Goal: Browse casually: Explore the website without a specific task or goal

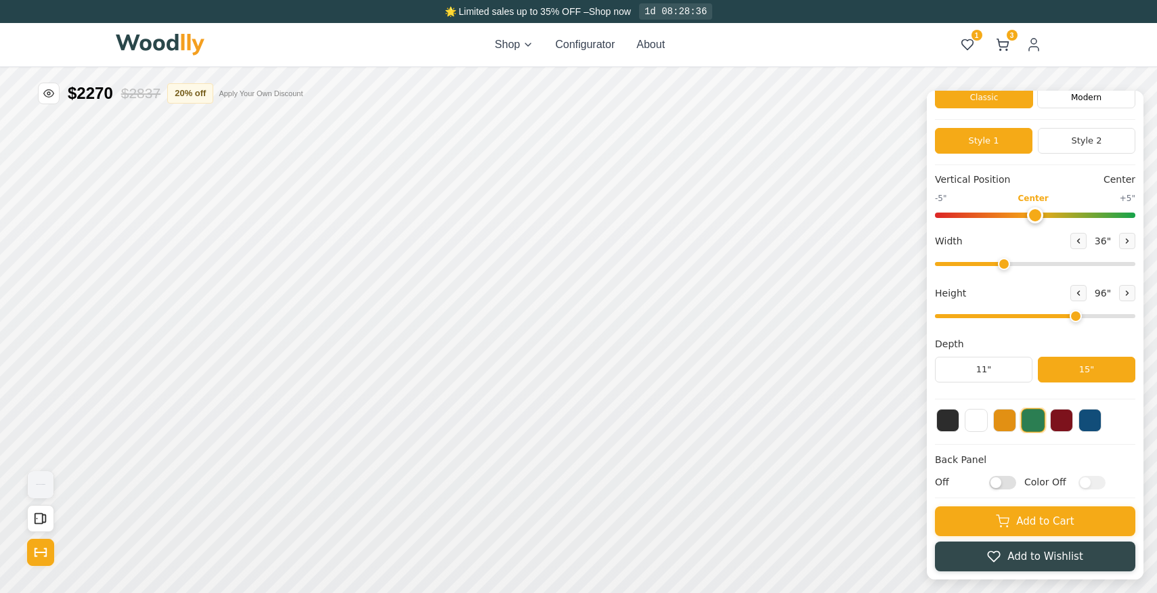
drag, startPoint x: 1045, startPoint y: 315, endPoint x: 1063, endPoint y: 316, distance: 18.3
type input "6"
click at [1063, 316] on input "range" at bounding box center [1035, 316] width 200 height 4
click at [393, 407] on div "9"" at bounding box center [398, 410] width 10 height 15
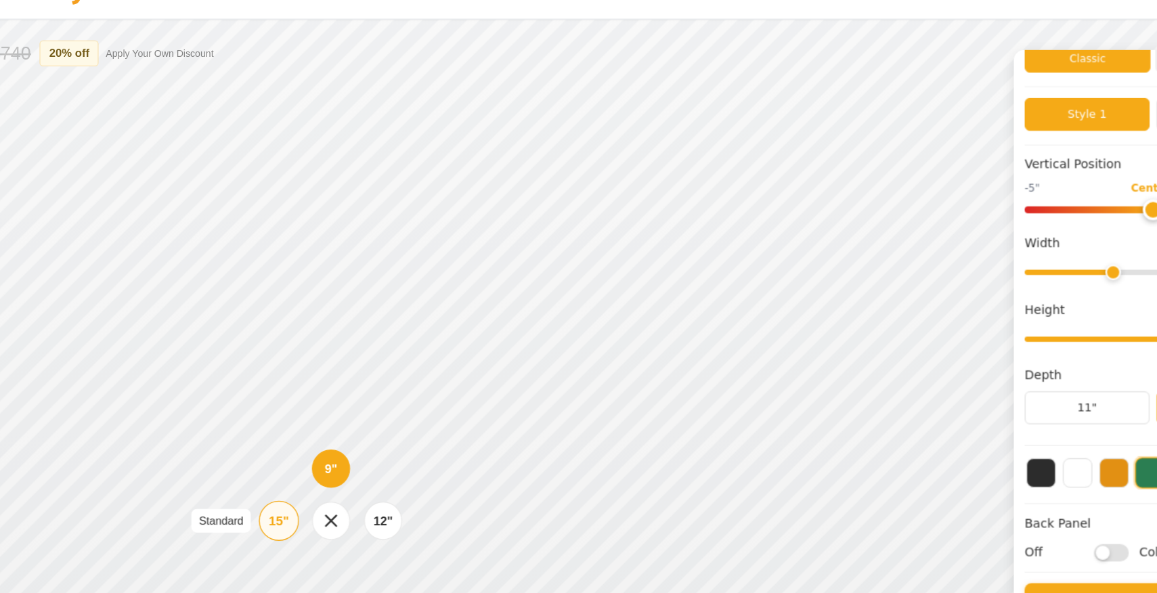
click at [355, 463] on div "15"" at bounding box center [354, 457] width 16 height 15
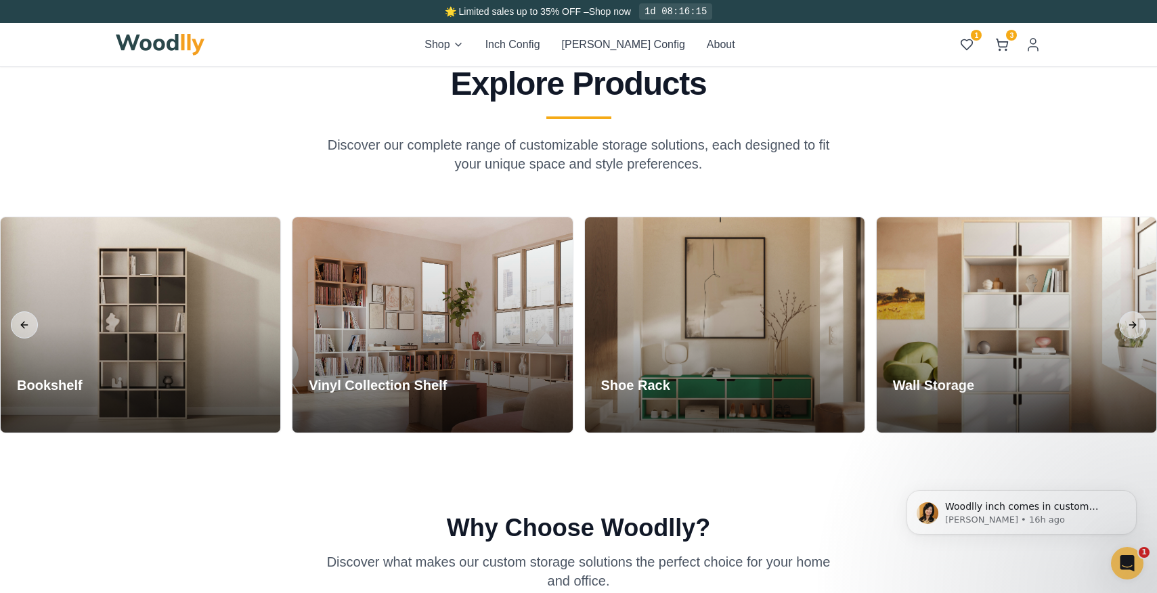
scroll to position [1407, 0]
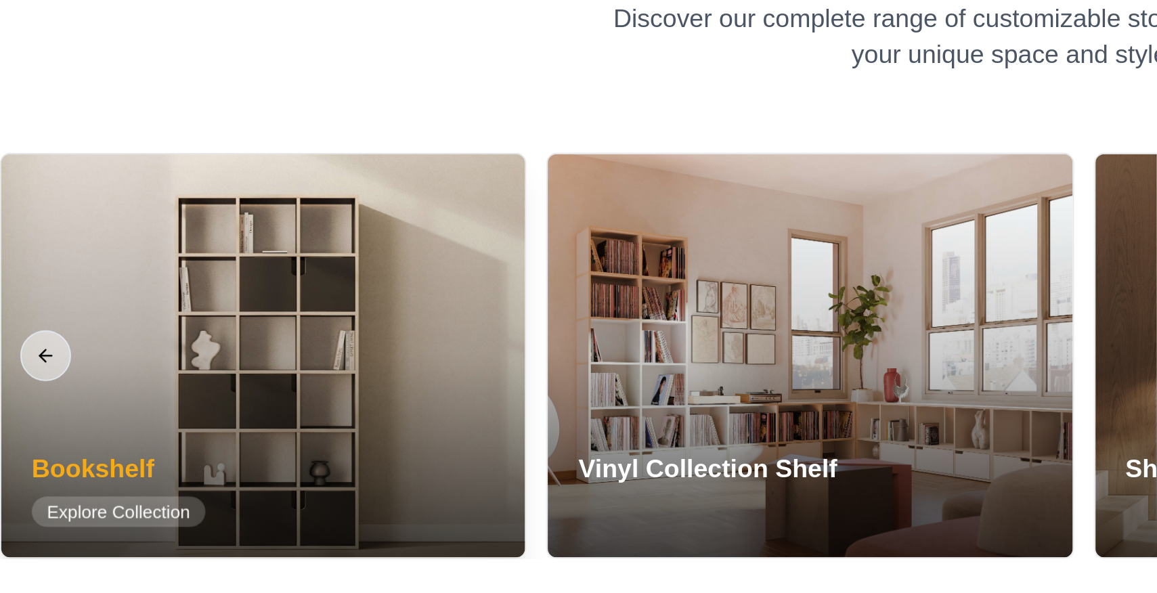
click at [190, 336] on div at bounding box center [141, 342] width 280 height 215
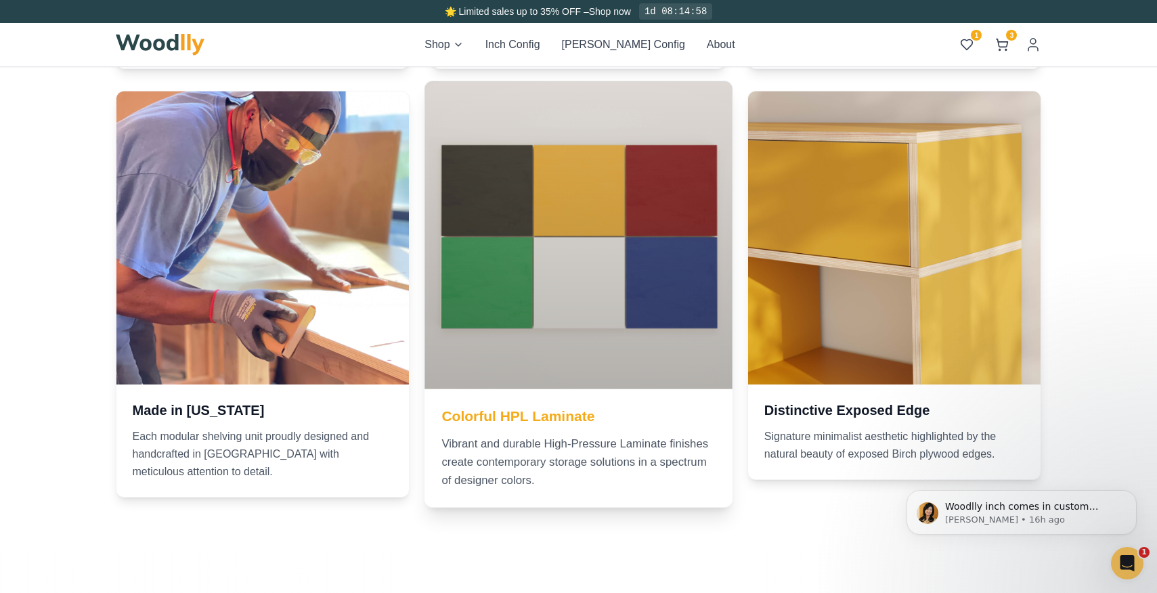
scroll to position [2308, 0]
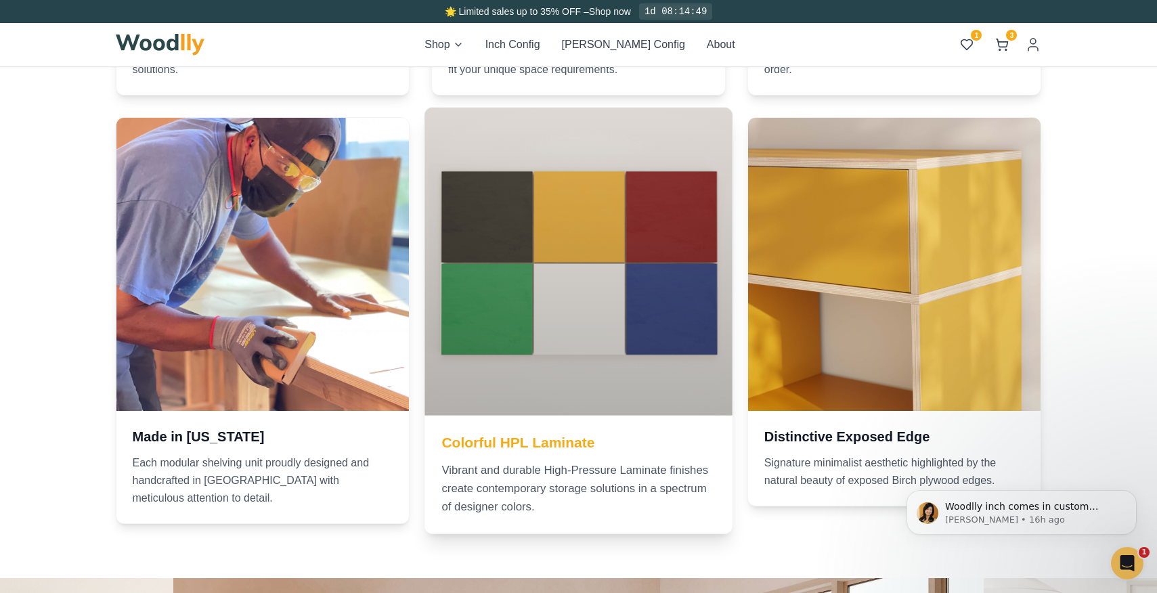
click at [604, 299] on div at bounding box center [577, 261] width 307 height 307
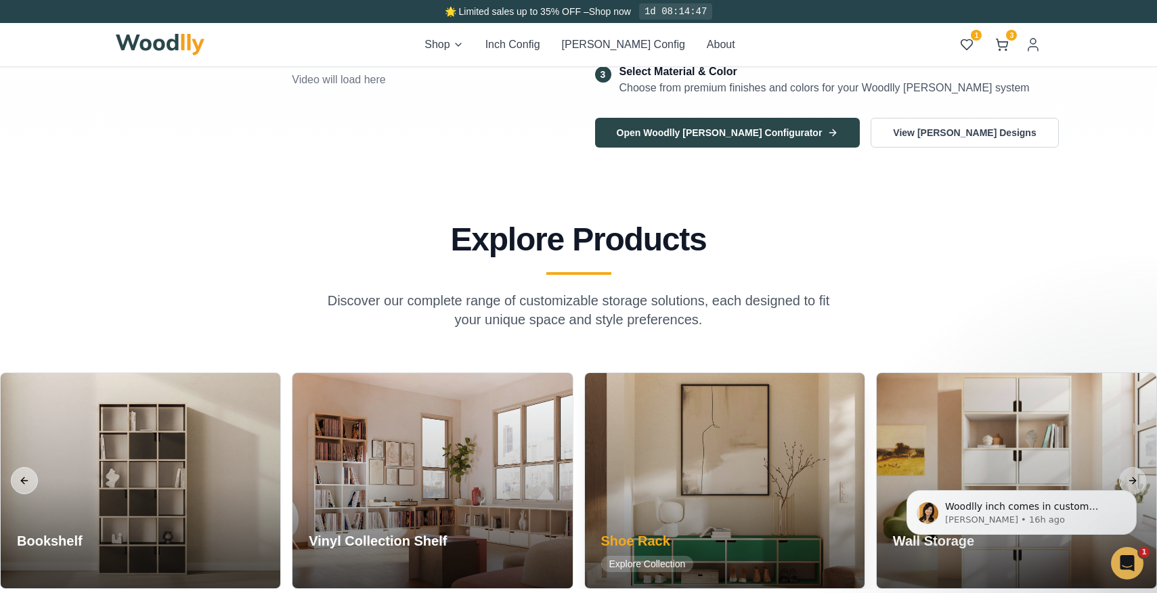
scroll to position [1299, 0]
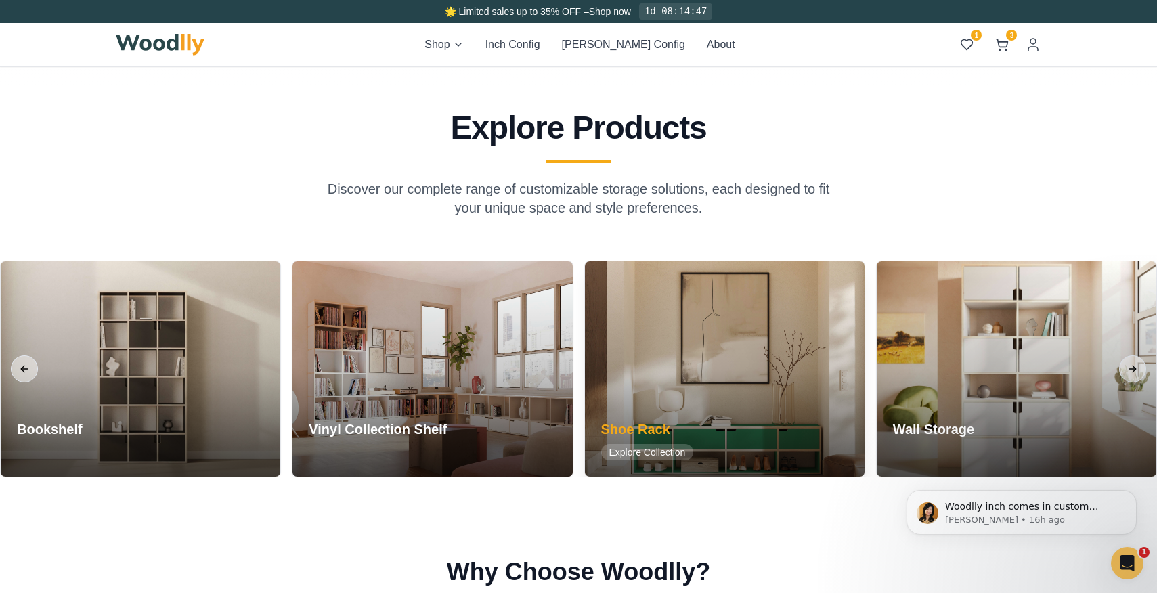
click at [713, 361] on div at bounding box center [725, 368] width 280 height 215
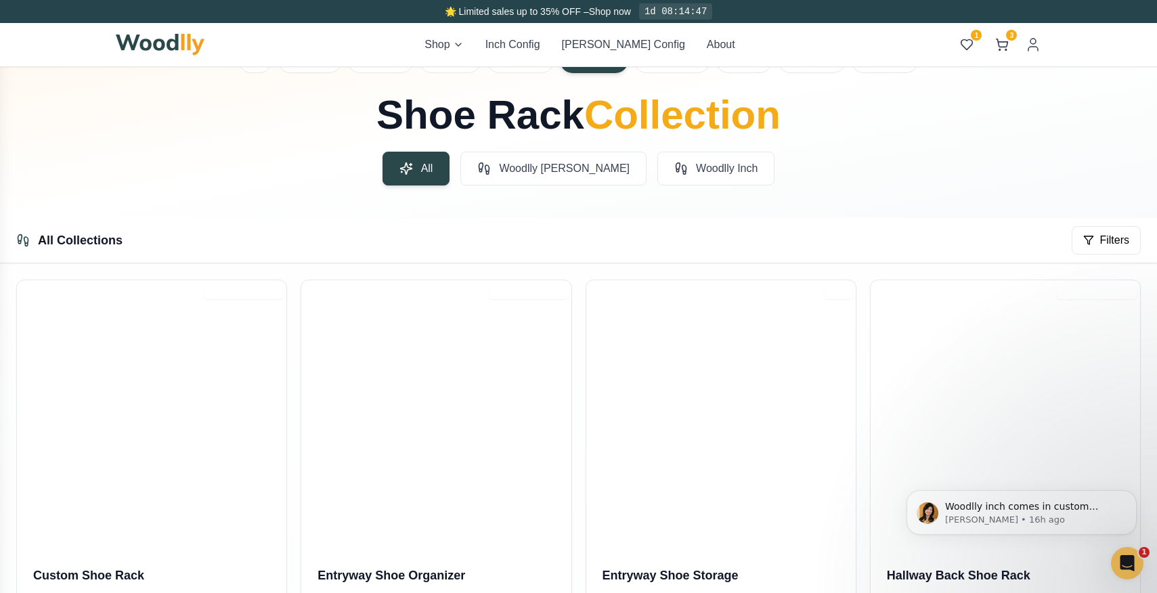
scroll to position [85, 0]
